Goal: Check status: Check status

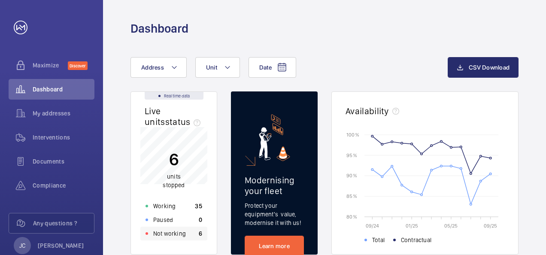
click at [180, 233] on p "Not working" at bounding box center [169, 233] width 33 height 9
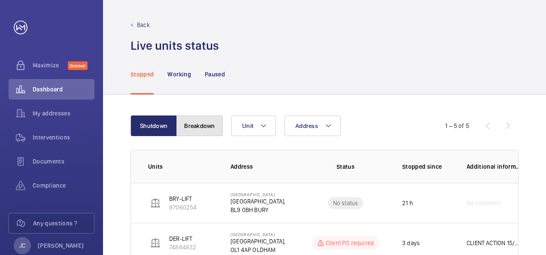
click at [209, 128] on button "Breakdown" at bounding box center [199, 125] width 46 height 21
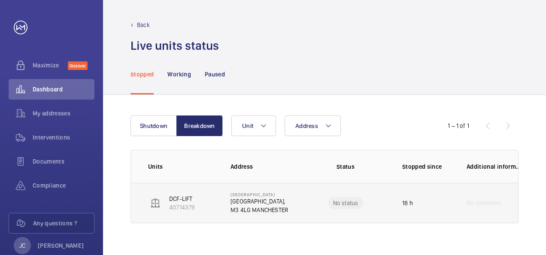
click at [249, 206] on p "M3 4LG MANCHESTER" at bounding box center [260, 210] width 58 height 9
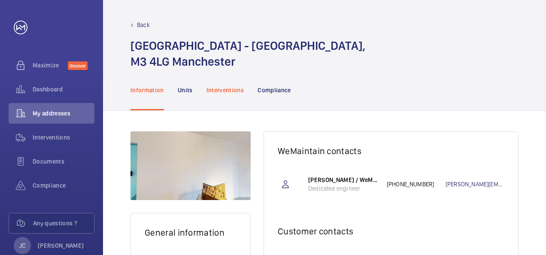
click at [225, 94] on p "Interventions" at bounding box center [226, 90] width 38 height 9
